Goal: Information Seeking & Learning: Check status

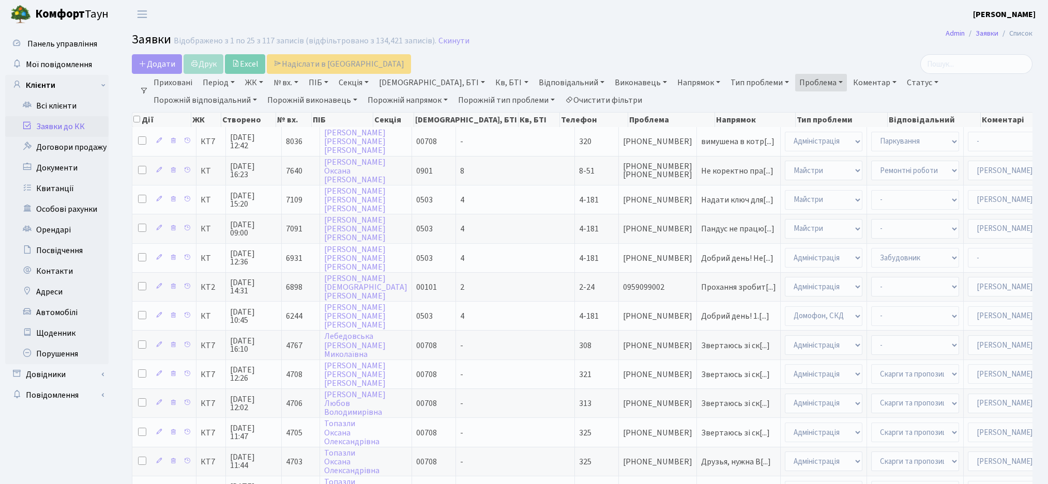
select select "25"
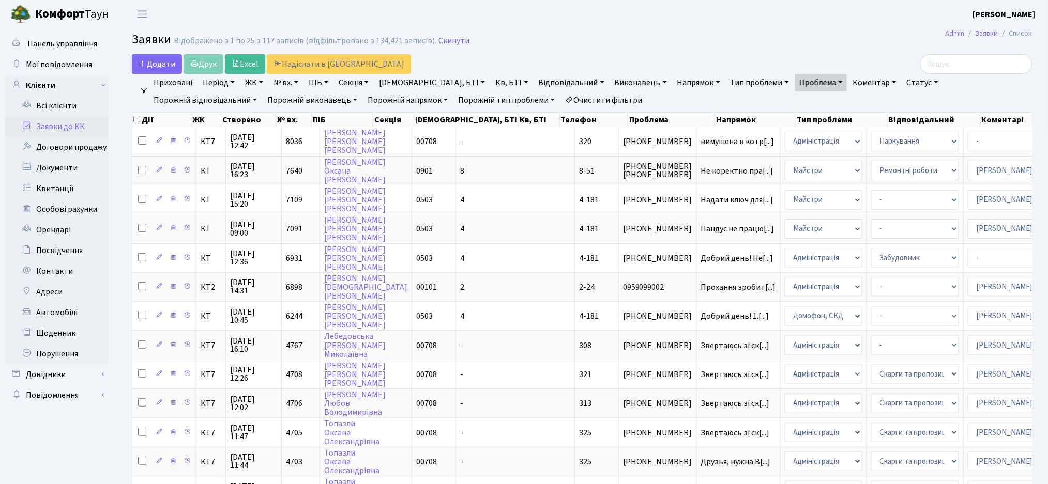
scroll to position [2, 0]
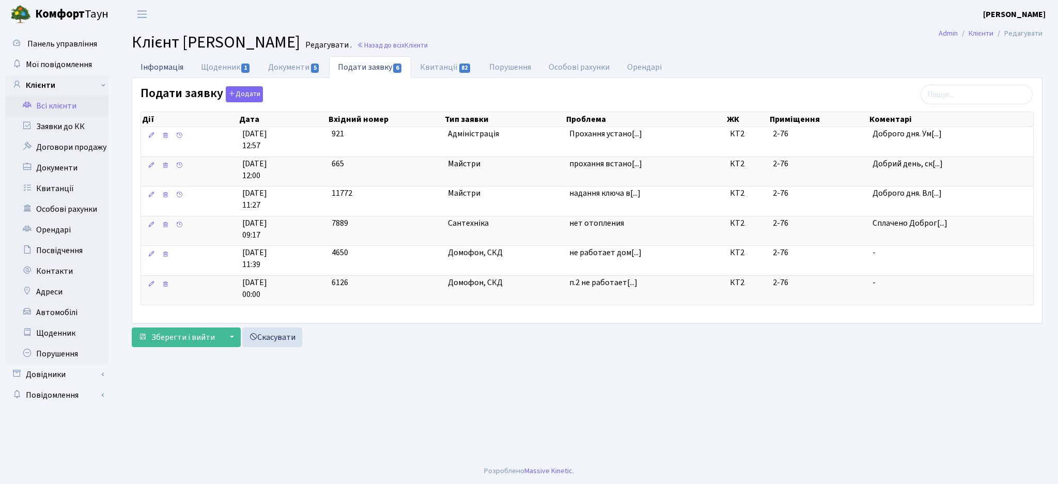
click at [165, 70] on link "Інформація" at bounding box center [162, 66] width 60 height 21
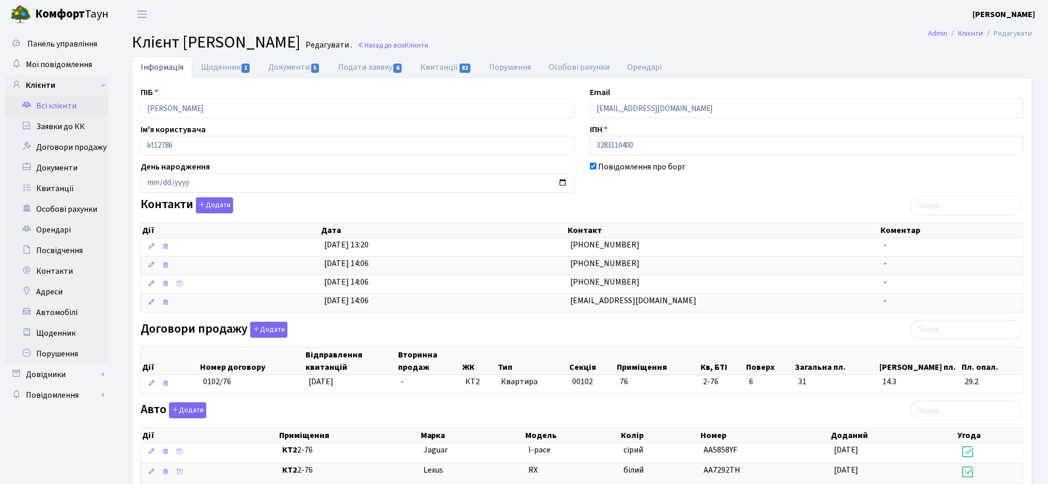
click at [77, 108] on link "Всі клієнти" at bounding box center [56, 106] width 103 height 21
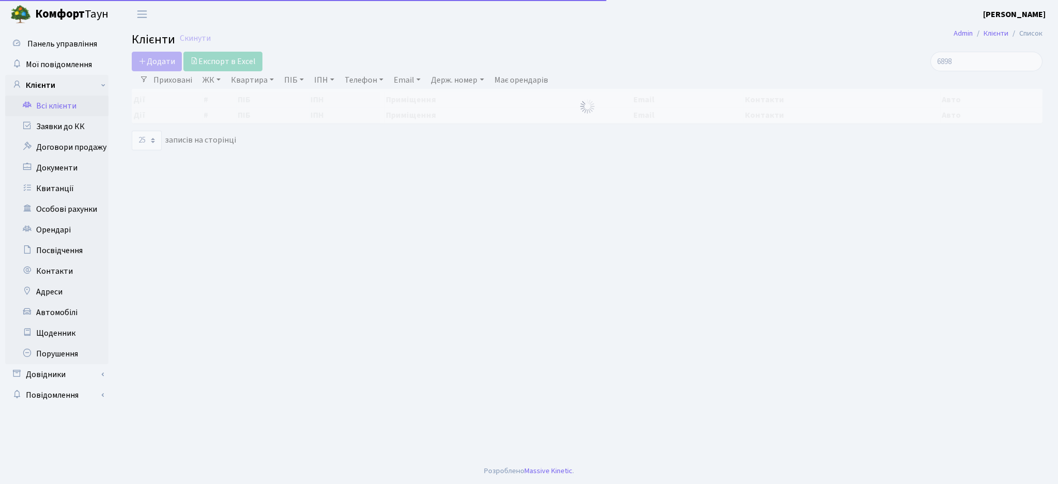
select select "25"
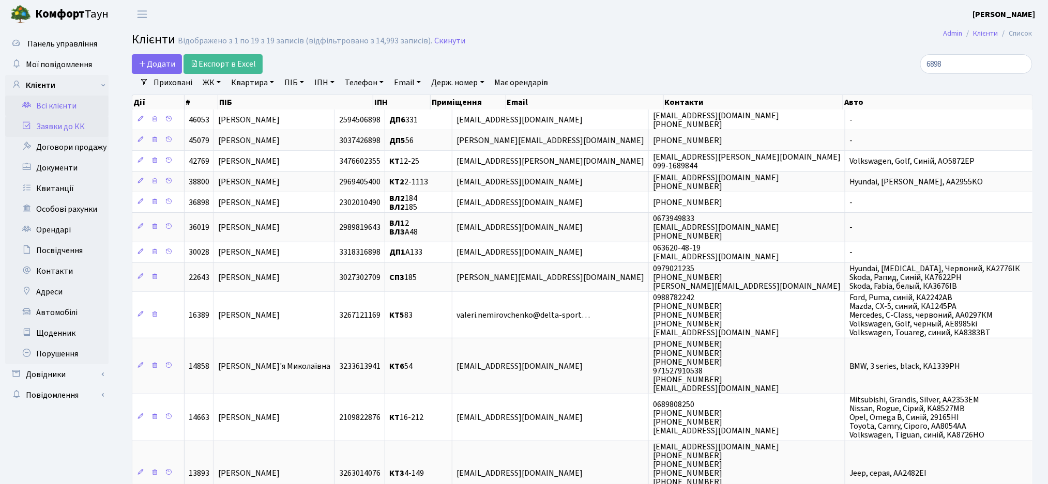
click at [65, 128] on link "Заявки до КК" at bounding box center [56, 126] width 103 height 21
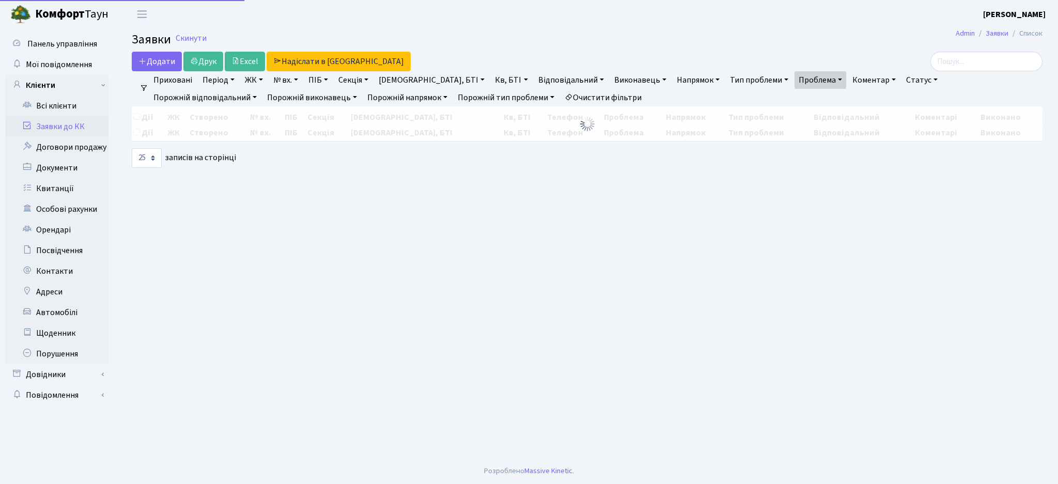
select select "25"
click at [974, 61] on input "search" at bounding box center [987, 62] width 112 height 20
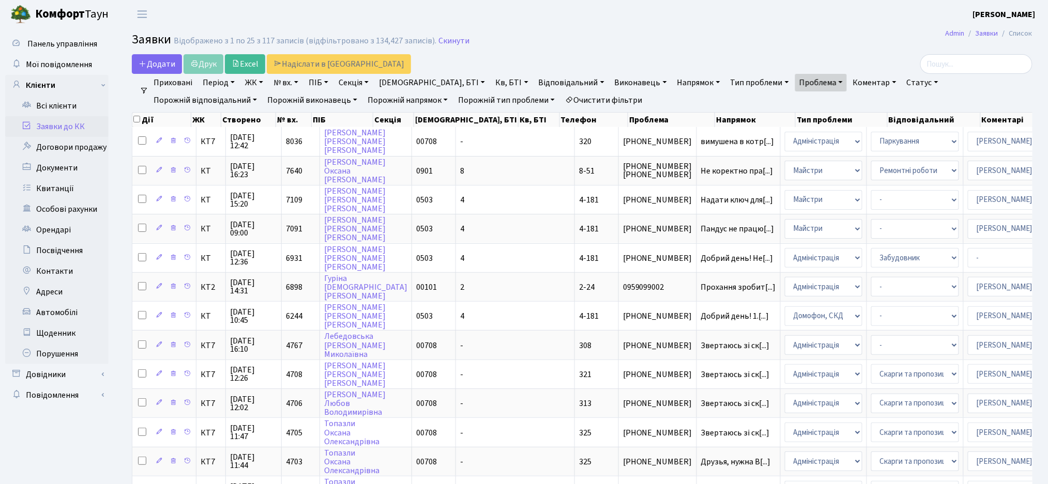
click at [561, 100] on link "Очистити фільтри" at bounding box center [603, 100] width 85 height 18
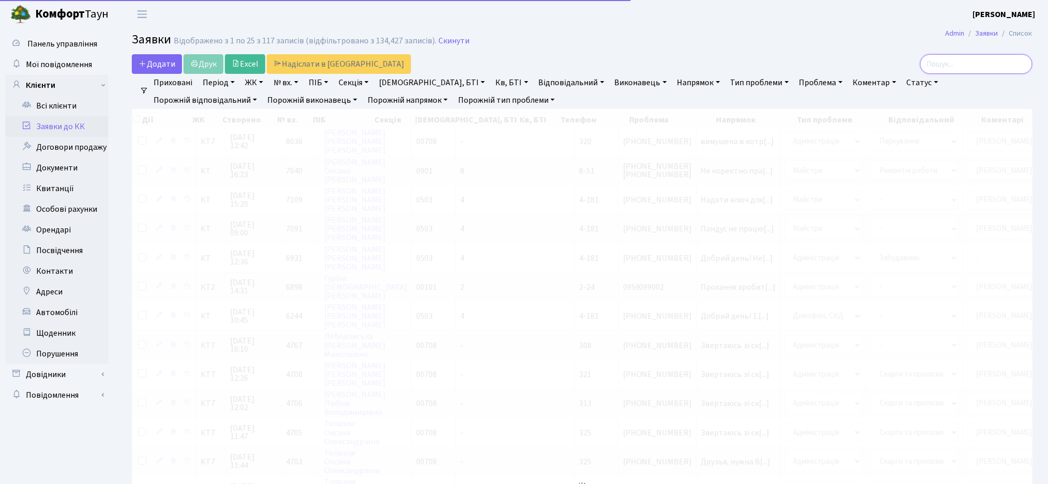
click at [989, 65] on input "search" at bounding box center [976, 64] width 112 height 20
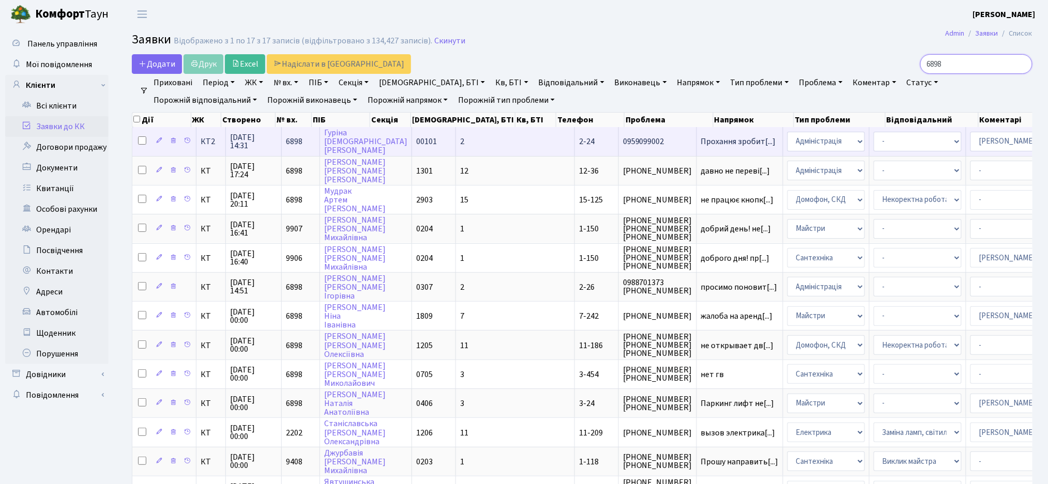
type input "6898"
click at [575, 154] on td "2-24" at bounding box center [597, 141] width 44 height 28
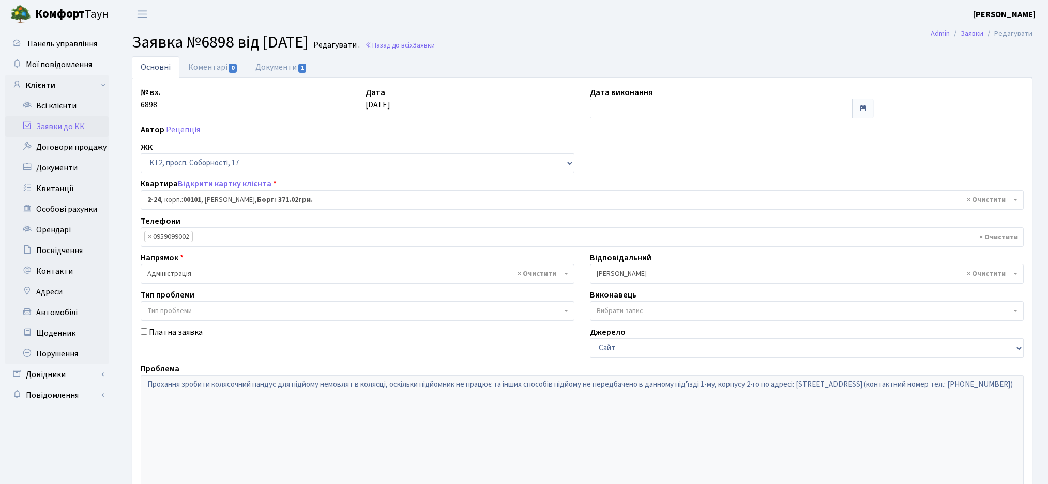
select select "15075"
click at [218, 186] on link "Відкрити картку клієнта" at bounding box center [225, 183] width 94 height 11
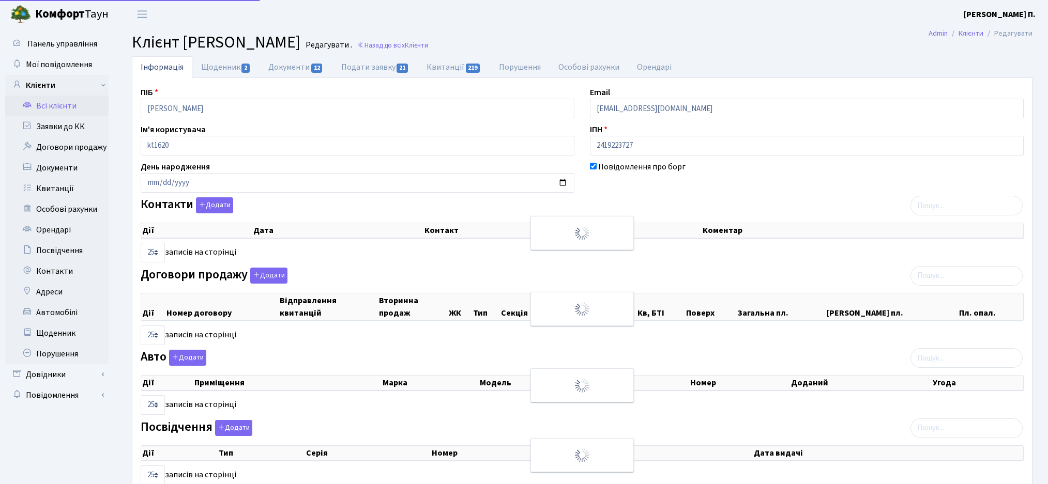
select select "25"
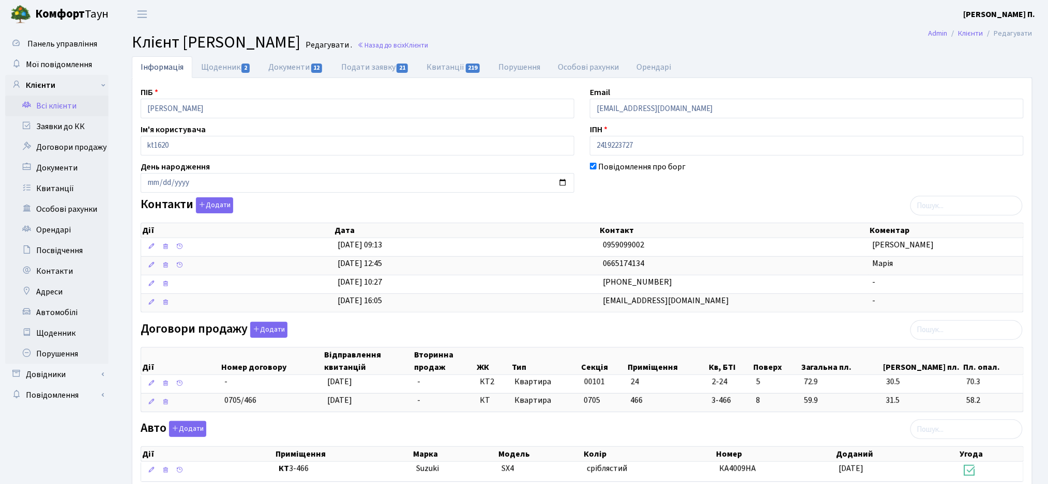
click at [648, 201] on div "Контакти Додати Дії Дата Контакт Коментар Дії Дата Контакт Коментар" at bounding box center [582, 256] width 898 height 119
click at [219, 67] on link "Щоденник 2" at bounding box center [225, 66] width 67 height 21
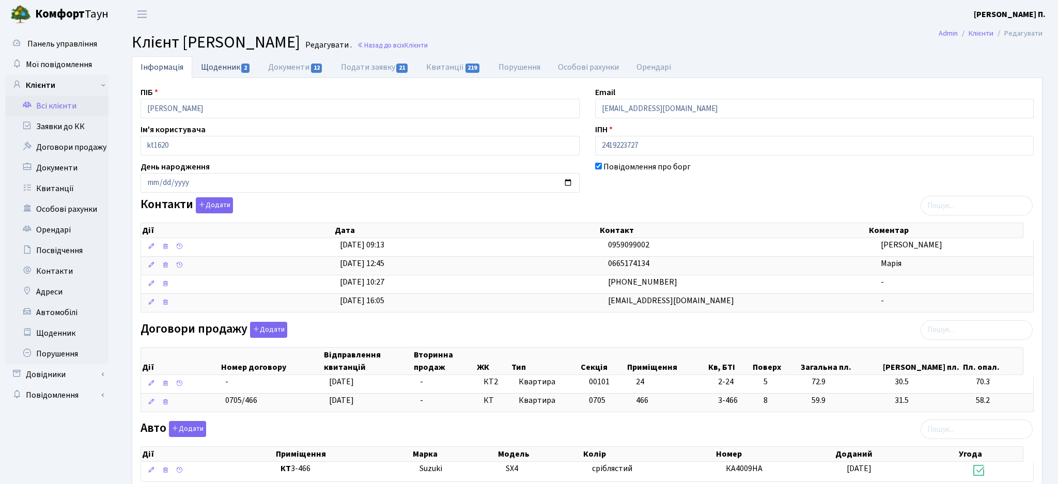
select select "25"
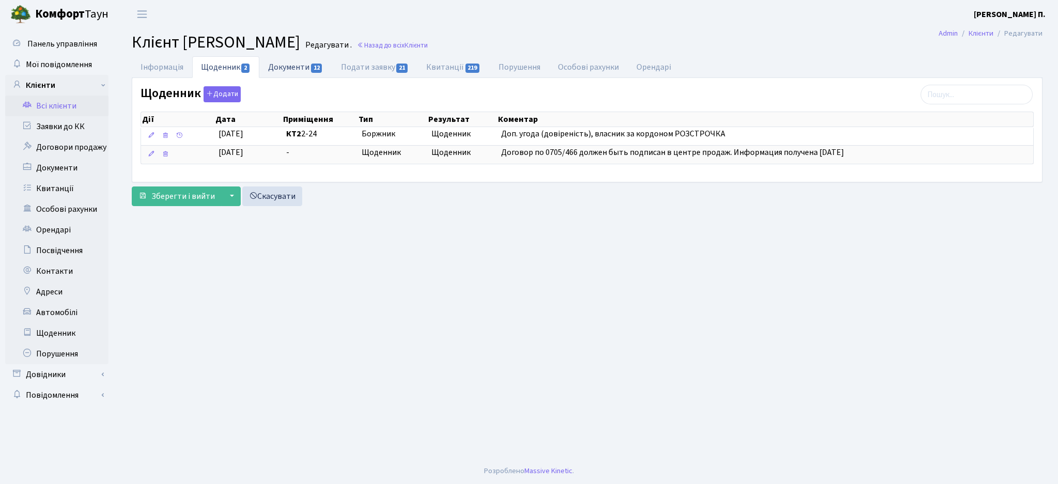
click at [282, 69] on link "Документи 12" at bounding box center [295, 66] width 72 height 21
select select "25"
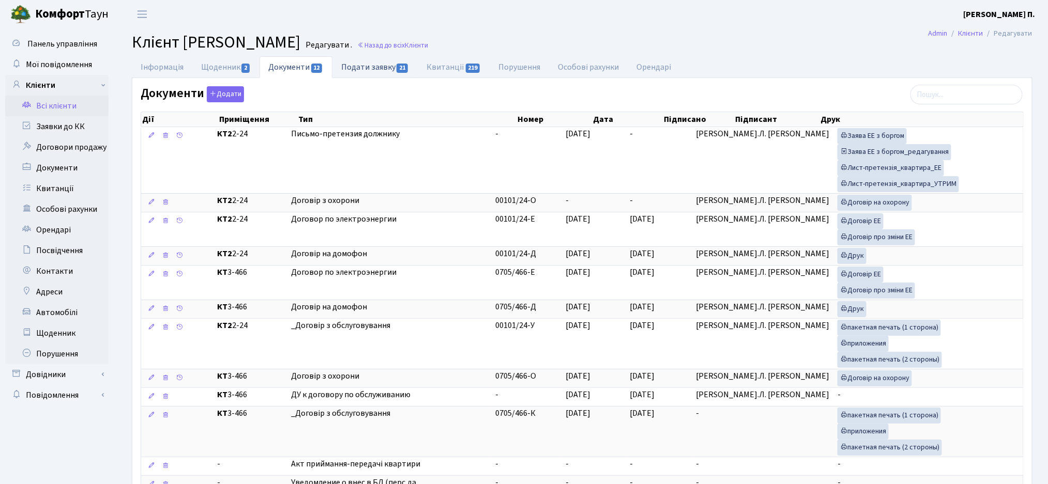
click at [380, 69] on link "Подати заявку 21" at bounding box center [374, 66] width 85 height 21
select select "25"
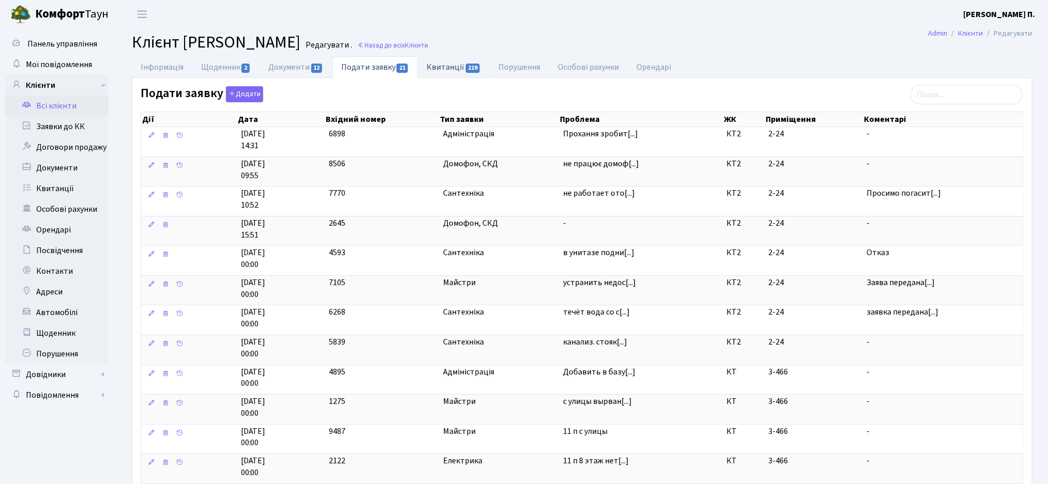
click at [439, 66] on link "Квитанції 219" at bounding box center [454, 66] width 72 height 21
select select "25"
